Goal: Navigation & Orientation: Find specific page/section

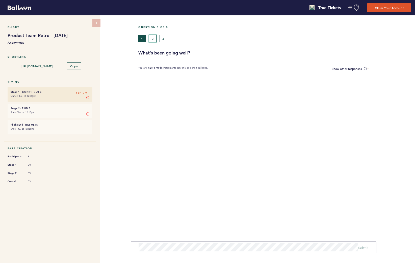
click at [152, 37] on button "2" at bounding box center [153, 39] width 8 height 8
click at [162, 37] on button "3" at bounding box center [163, 39] width 8 height 8
click at [141, 37] on button "1" at bounding box center [142, 39] width 8 height 8
click at [153, 37] on button "2" at bounding box center [153, 39] width 8 height 8
click at [164, 38] on button "3" at bounding box center [163, 39] width 8 height 8
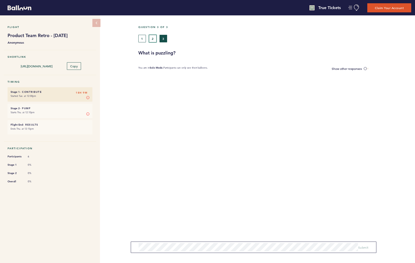
click at [150, 38] on button "2" at bounding box center [153, 39] width 8 height 8
